Goal: Task Accomplishment & Management: Use online tool/utility

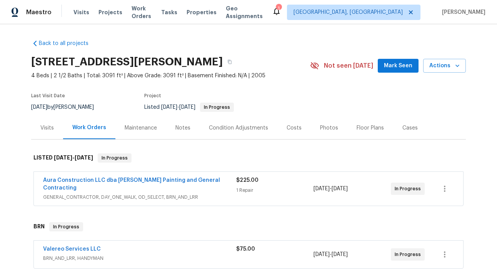
scroll to position [34, 0]
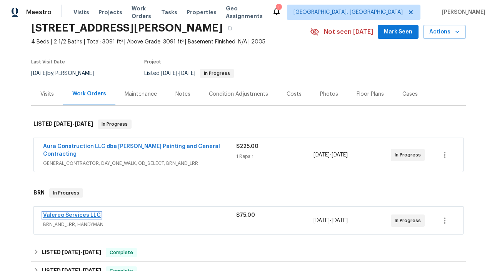
click at [65, 213] on link "Valereo Services LLC" at bounding box center [72, 215] width 58 height 5
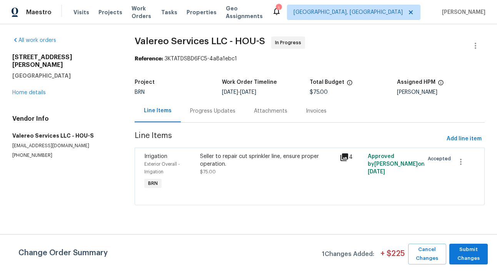
click at [215, 117] on div "Progress Updates" at bounding box center [213, 111] width 64 height 23
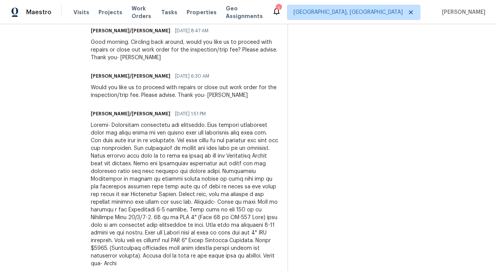
scroll to position [385, 0]
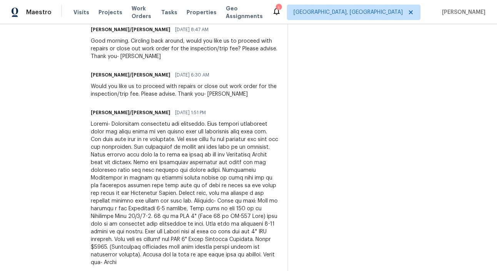
click at [91, 231] on div at bounding box center [184, 193] width 187 height 146
copy div "3118"
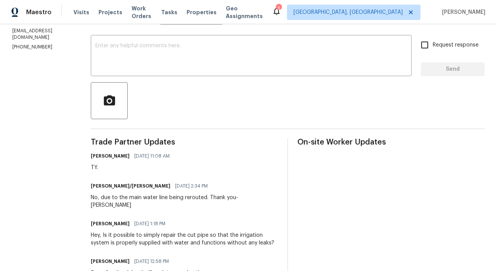
scroll to position [21, 0]
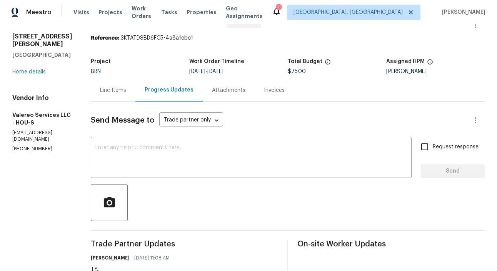
click at [103, 95] on div "Line Items" at bounding box center [113, 90] width 45 height 23
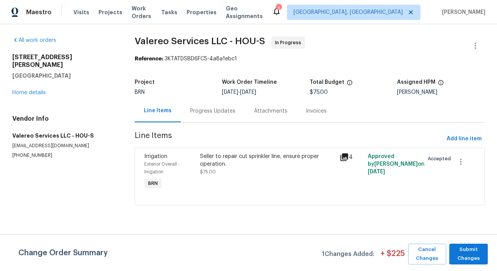
click at [195, 167] on div "Irrigation Exterior Overall - Irrigation BRN" at bounding box center [170, 171] width 56 height 43
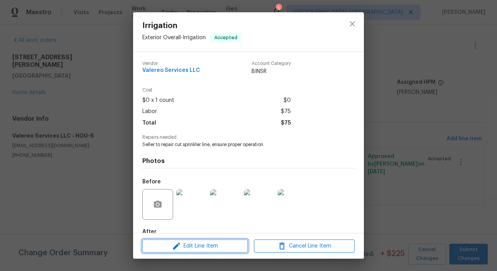
click at [217, 242] on span "Edit Line Item" at bounding box center [195, 247] width 101 height 10
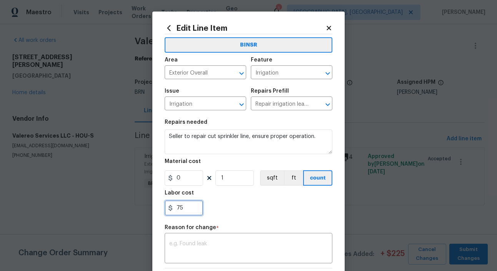
click at [187, 209] on input "75" at bounding box center [184, 208] width 38 height 15
paste input "3118"
type input "3118"
click at [191, 258] on div "x ​" at bounding box center [249, 249] width 168 height 28
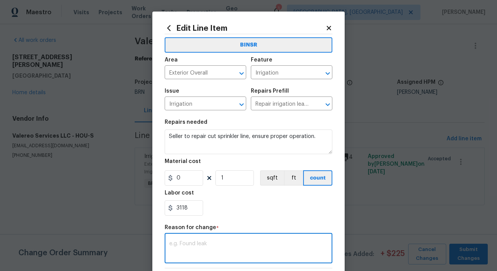
paste textarea "(RK) Updated cost per BR team’s approval."
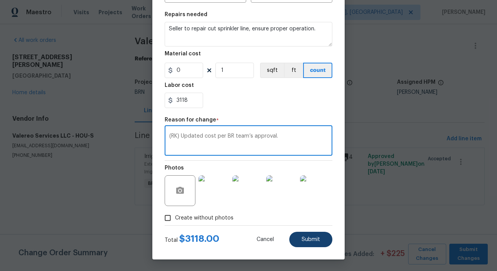
type textarea "(RK) Updated cost per BR team’s approval."
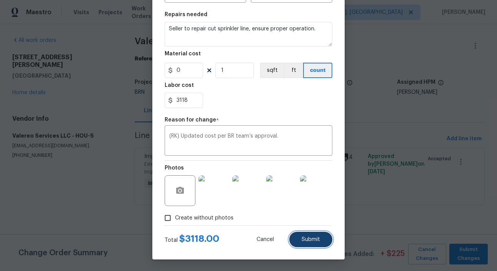
click at [314, 241] on span "Submit" at bounding box center [311, 240] width 18 height 6
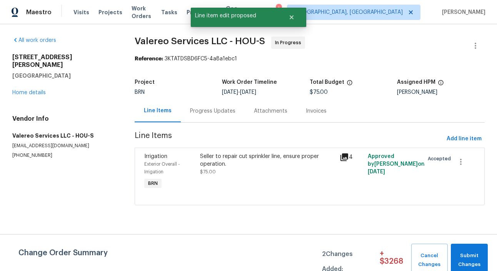
scroll to position [0, 0]
click at [468, 254] on span "Submit Changes" at bounding box center [469, 261] width 29 height 18
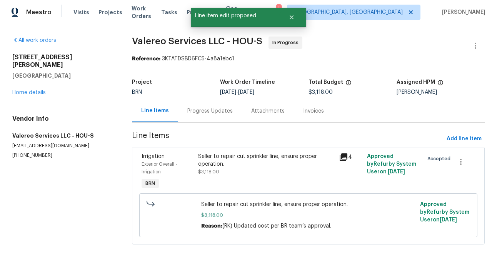
click at [211, 108] on div "Progress Updates" at bounding box center [209, 111] width 45 height 8
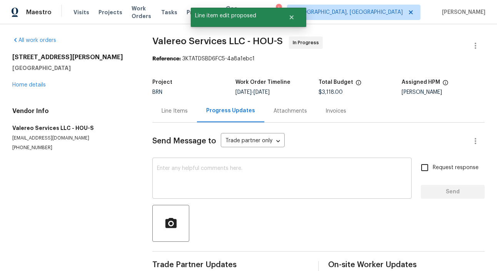
click at [193, 176] on textarea at bounding box center [282, 179] width 250 height 27
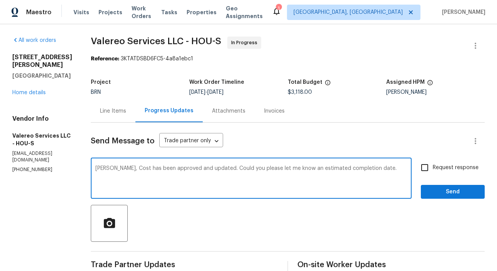
type textarea "[PERSON_NAME], Cost has been approved and updated. Could you please let me know…"
click at [421, 166] on input "Request response" at bounding box center [425, 168] width 16 height 16
checkbox input "true"
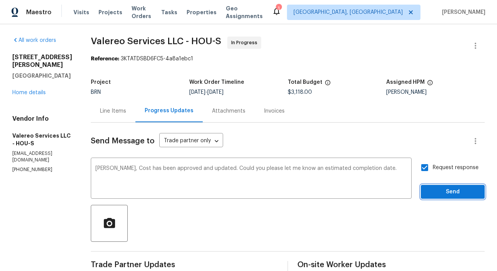
click at [450, 195] on span "Send" at bounding box center [453, 192] width 52 height 10
